Goal: Task Accomplishment & Management: Manage account settings

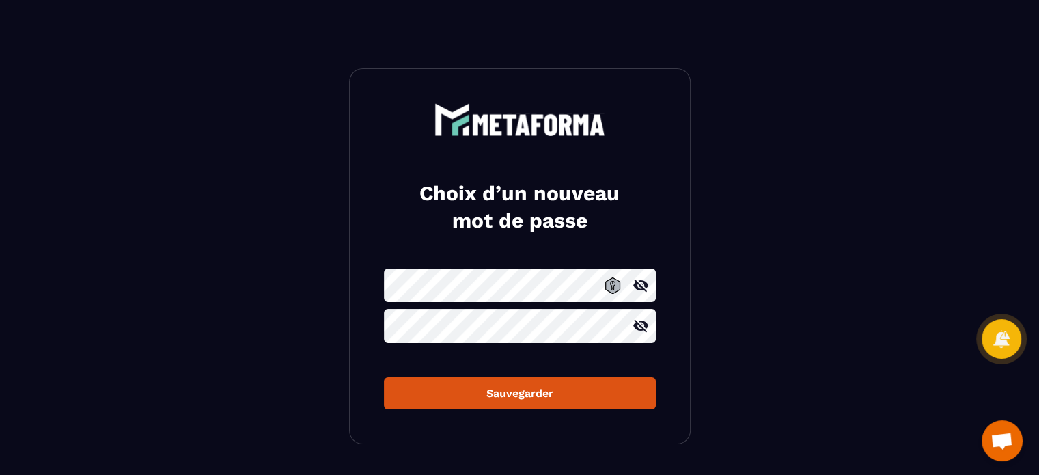
click at [639, 331] on icon at bounding box center [641, 326] width 16 height 16
click at [641, 325] on icon at bounding box center [640, 326] width 15 height 10
click at [641, 325] on icon at bounding box center [641, 326] width 16 height 16
click at [639, 283] on icon at bounding box center [641, 285] width 16 height 16
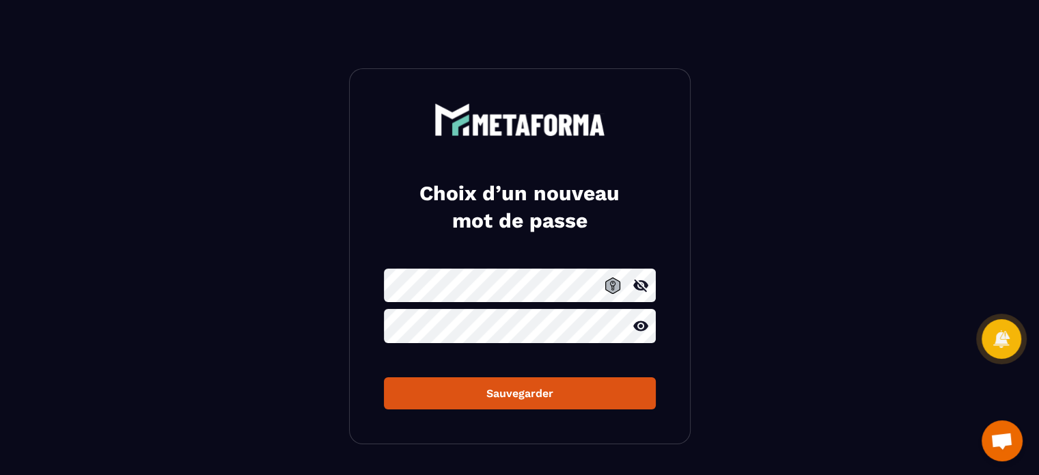
click at [637, 324] on icon at bounding box center [641, 326] width 16 height 16
click at [504, 390] on div "Sauvegarder" at bounding box center [520, 393] width 250 height 13
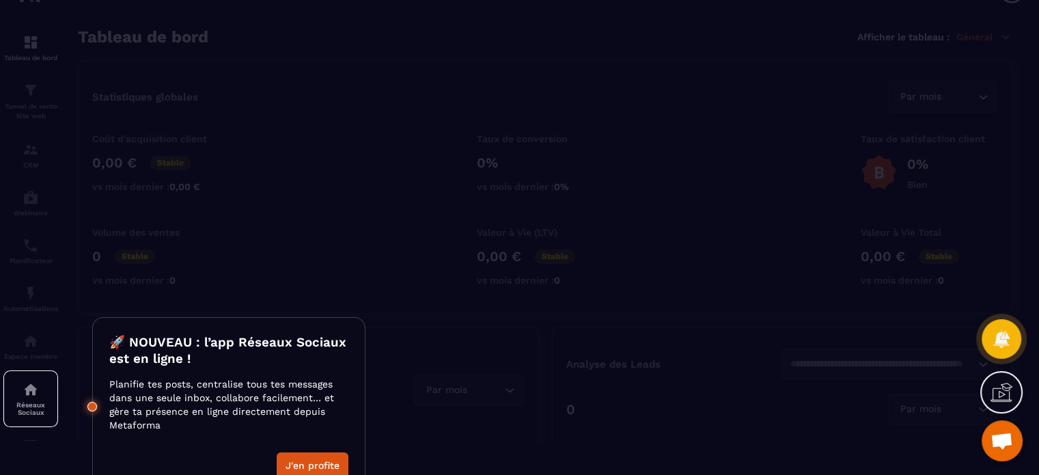
scroll to position [52, 0]
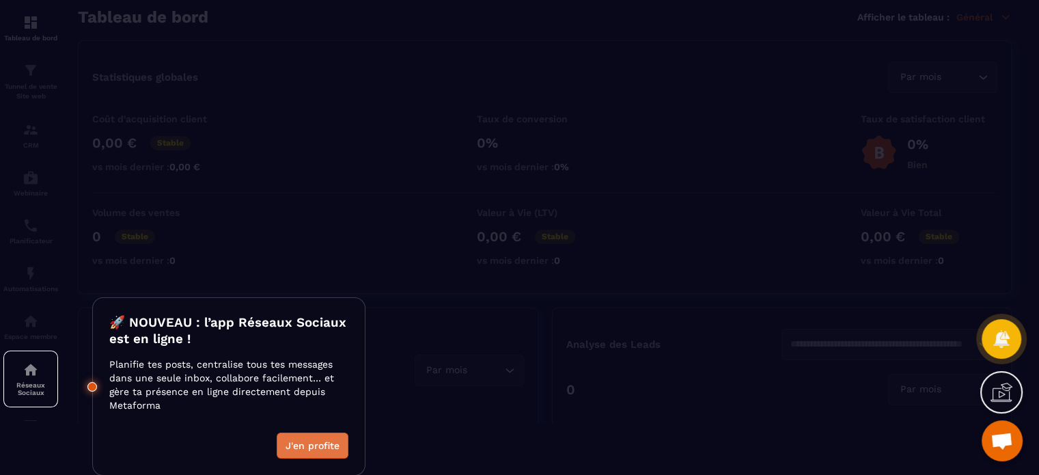
click at [318, 441] on button "J'en profite" at bounding box center [313, 445] width 72 height 26
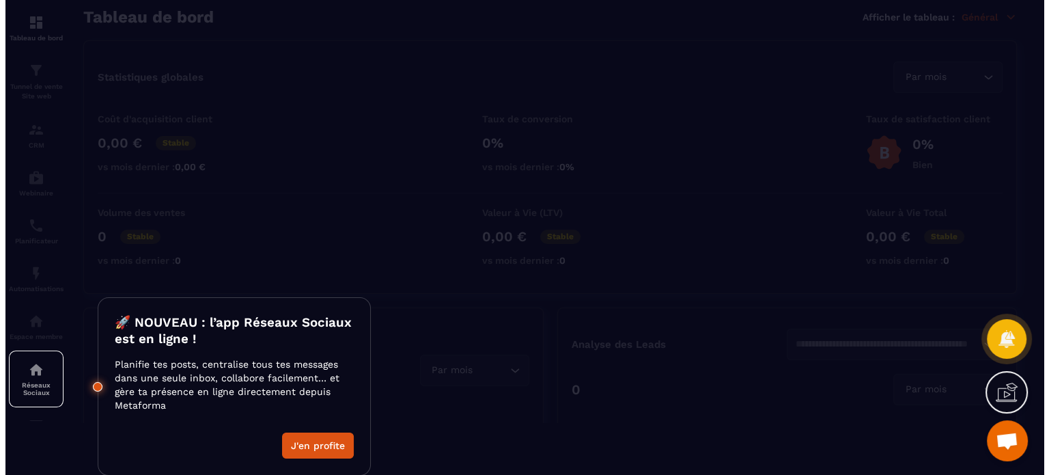
scroll to position [0, 0]
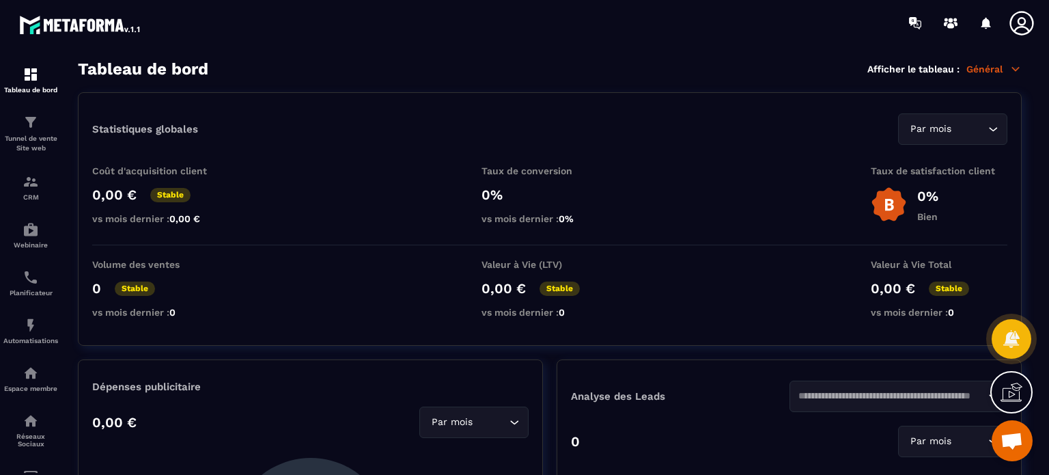
click at [1027, 24] on icon at bounding box center [1021, 23] width 27 height 27
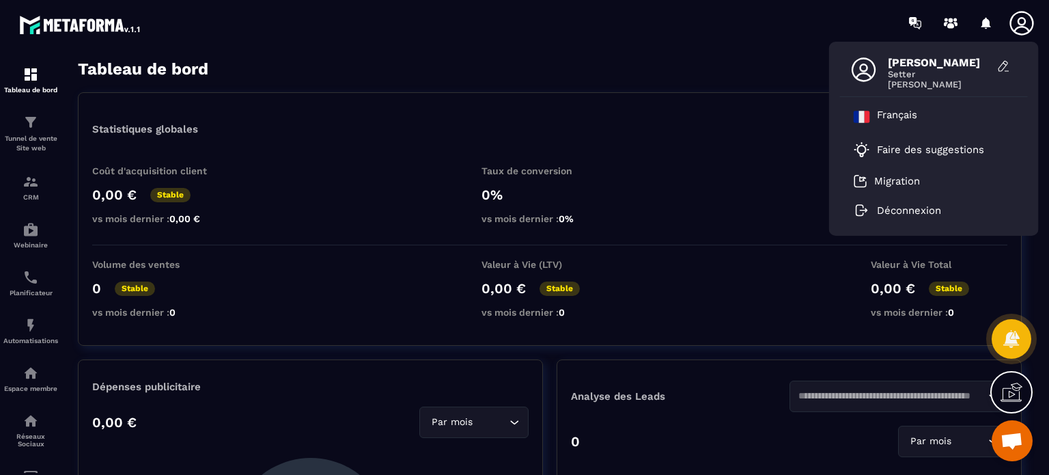
click at [686, 36] on div "[PERSON_NAME] Setter [PERSON_NAME] [DEMOGRAPHIC_DATA] Faire des suggestions Mig…" at bounding box center [605, 23] width 889 height 46
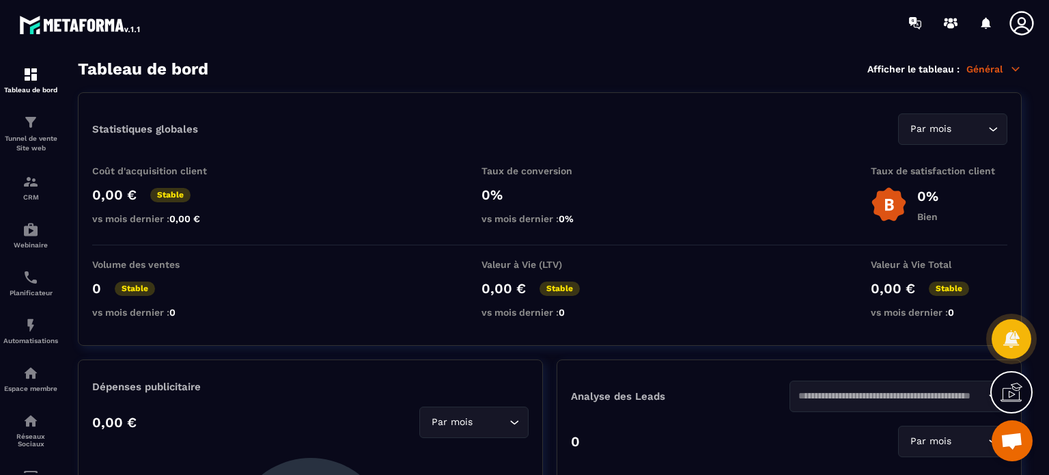
click at [1023, 24] on icon at bounding box center [1022, 23] width 24 height 24
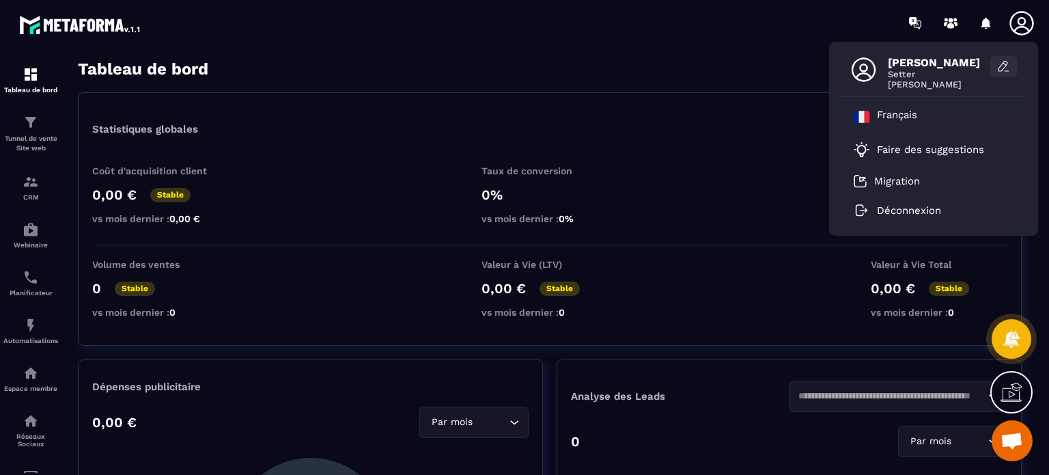
click at [1003, 68] on icon at bounding box center [1004, 66] width 14 height 14
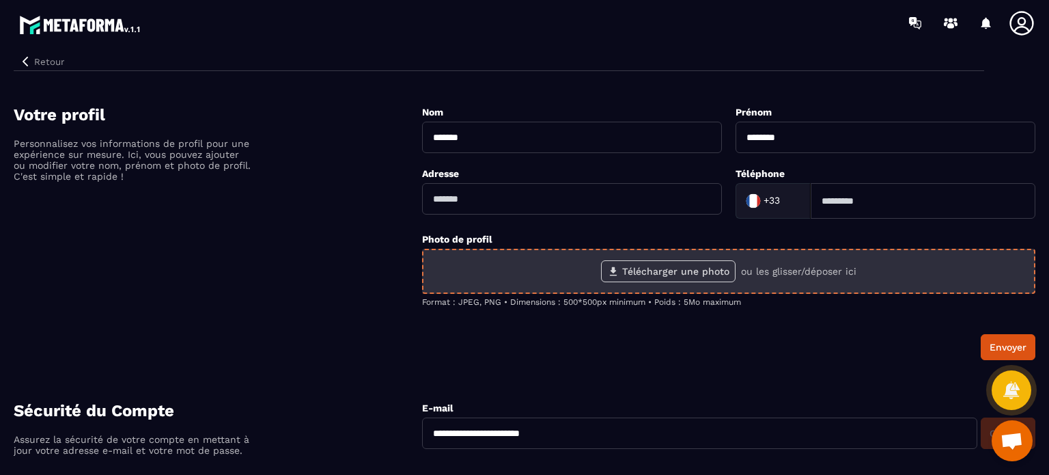
click at [667, 271] on label "Télécharger une photo" at bounding box center [668, 271] width 135 height 22
click at [0, 0] on input "Télécharger une photo" at bounding box center [0, 0] width 0 height 0
